Goal: Task Accomplishment & Management: Complete application form

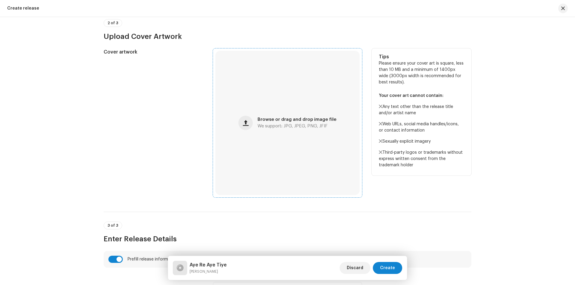
scroll to position [210, 0]
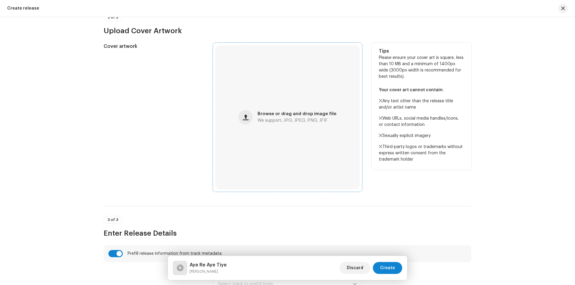
click at [296, 101] on div "Browse or drag and drop image file We support: JPG, JPEG, PNG, JFIF" at bounding box center [287, 117] width 144 height 144
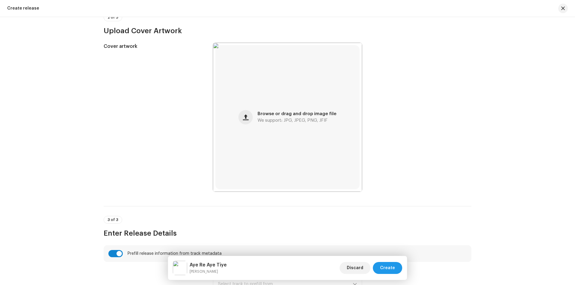
click at [385, 270] on span "Create" at bounding box center [387, 268] width 15 height 12
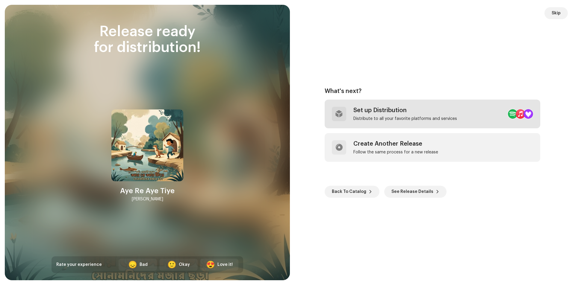
click at [405, 114] on div "Set up Distribution Distribute to all your favorite platforms and services" at bounding box center [405, 114] width 104 height 14
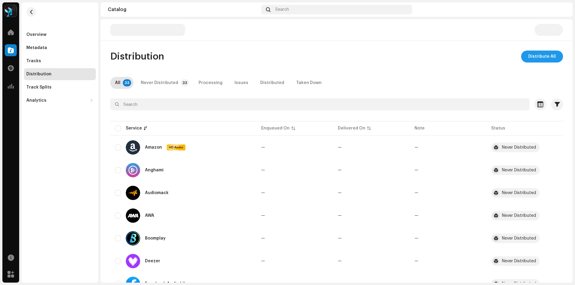
click at [546, 54] on span "Distribute All" at bounding box center [542, 57] width 28 height 12
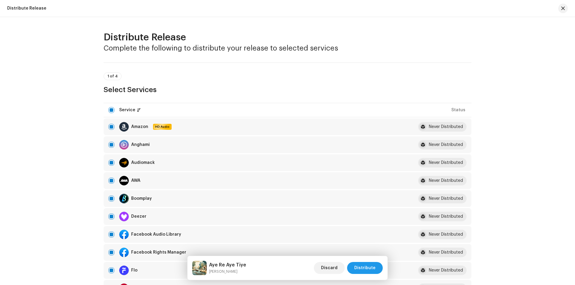
click at [364, 269] on span "Distribute" at bounding box center [364, 268] width 21 height 12
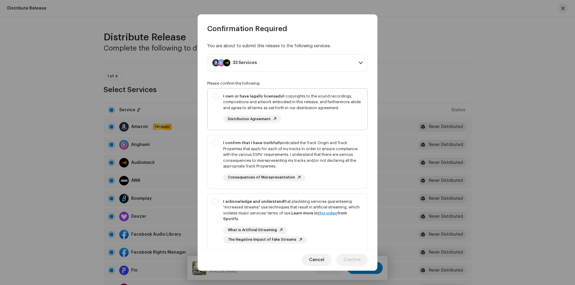
click at [286, 108] on div "I own or have legally licensed all copyrights to the sound recordings, composit…" at bounding box center [293, 102] width 140 height 18
checkbox input "true"
click at [303, 148] on div "I confirm that I have truthfully indicated the Track Origin and Track Propertie…" at bounding box center [293, 154] width 140 height 29
checkbox input "true"
click at [307, 207] on div "I acknowledge and understand that playlisting services guaranteeing "increased …" at bounding box center [293, 210] width 140 height 23
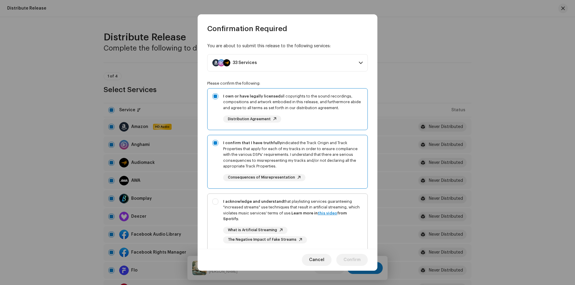
checkbox input "true"
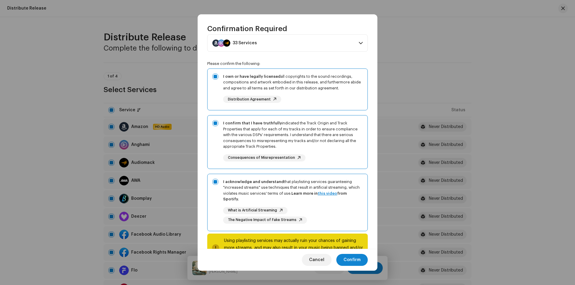
scroll to position [43, 0]
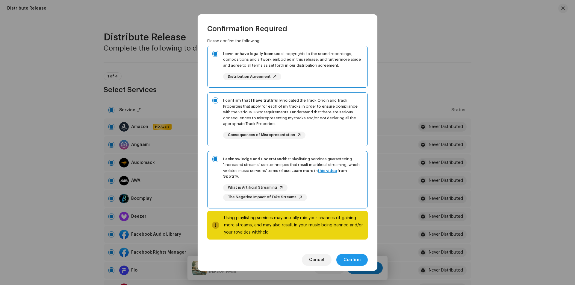
click at [353, 257] on span "Confirm" at bounding box center [352, 260] width 17 height 12
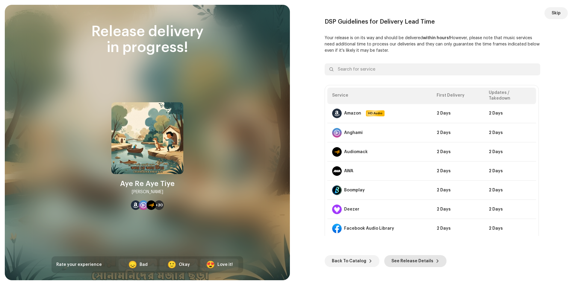
click at [419, 261] on span "See Release Details" at bounding box center [412, 261] width 42 height 12
